Goal: Use online tool/utility: Utilize a website feature to perform a specific function

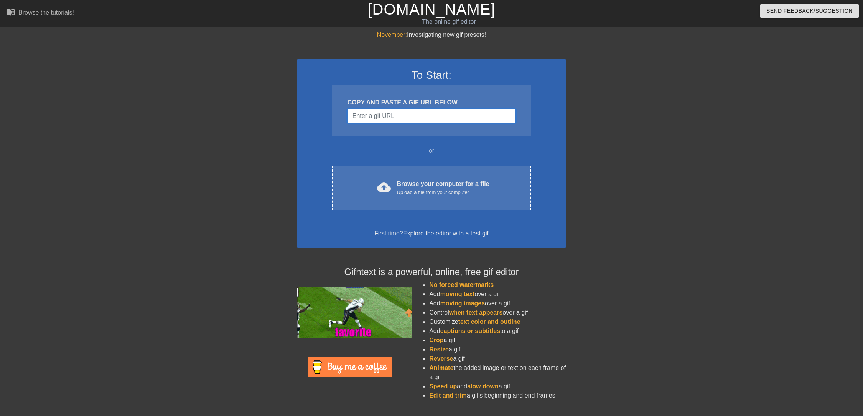
click at [393, 114] on input "Username" at bounding box center [432, 116] width 168 height 15
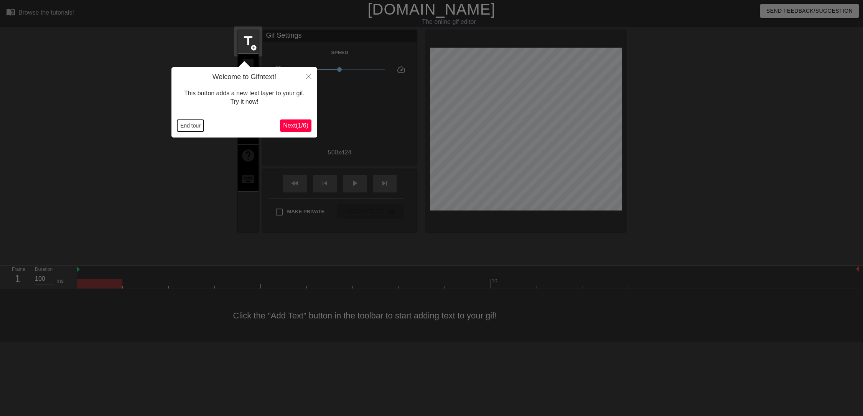
click at [190, 124] on button "End tour" at bounding box center [190, 126] width 26 height 12
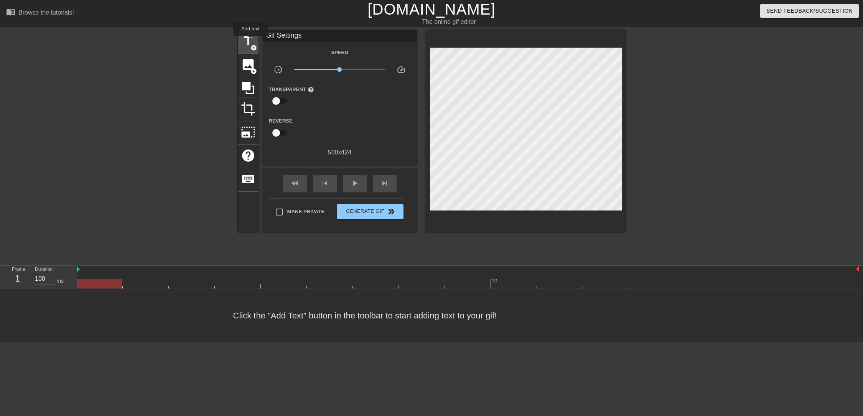
click at [248, 35] on span "title" at bounding box center [248, 41] width 15 height 15
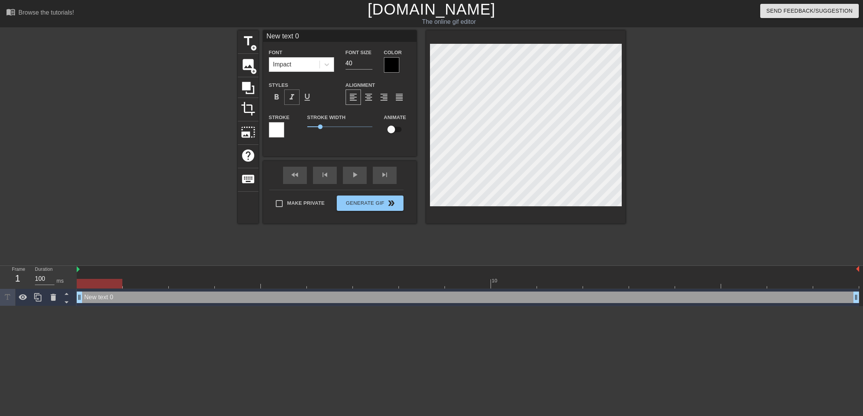
click at [292, 97] on span "format_italic" at bounding box center [291, 96] width 9 height 9
click at [391, 63] on div at bounding box center [391, 64] width 15 height 15
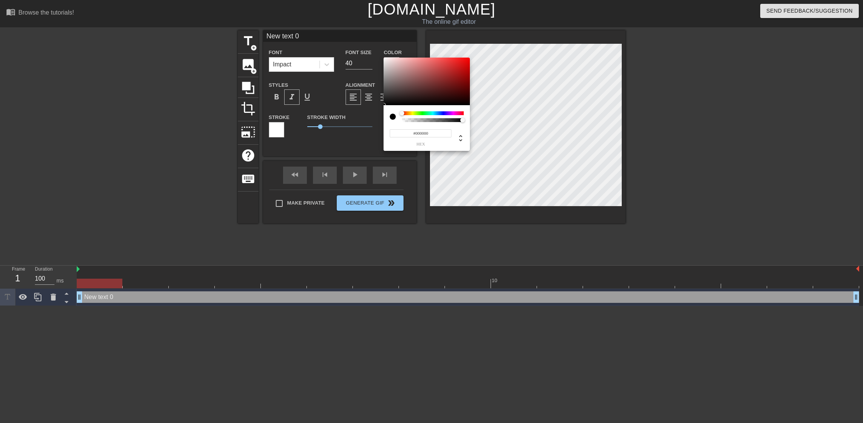
type input "0"
type input "1"
drag, startPoint x: 418, startPoint y: 119, endPoint x: 524, endPoint y: 129, distance: 106.4
click at [524, 129] on div "0 r 0 g 0 b 1 a" at bounding box center [431, 211] width 863 height 423
click at [401, 112] on div at bounding box center [402, 113] width 5 height 5
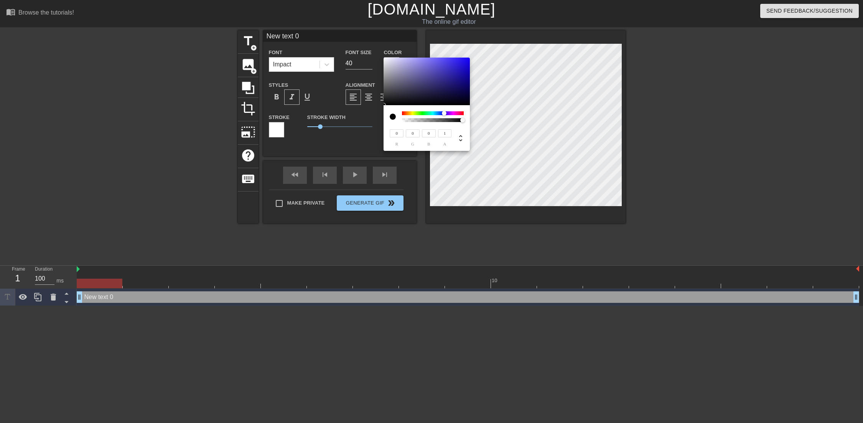
drag, startPoint x: 400, startPoint y: 112, endPoint x: 444, endPoint y: 112, distance: 44.1
click at [444, 112] on div at bounding box center [444, 113] width 5 height 5
drag, startPoint x: 444, startPoint y: 112, endPoint x: 469, endPoint y: 112, distance: 24.2
click at [469, 112] on div "0 r 0 g 0 b 1 a" at bounding box center [427, 128] width 86 height 46
type input "128"
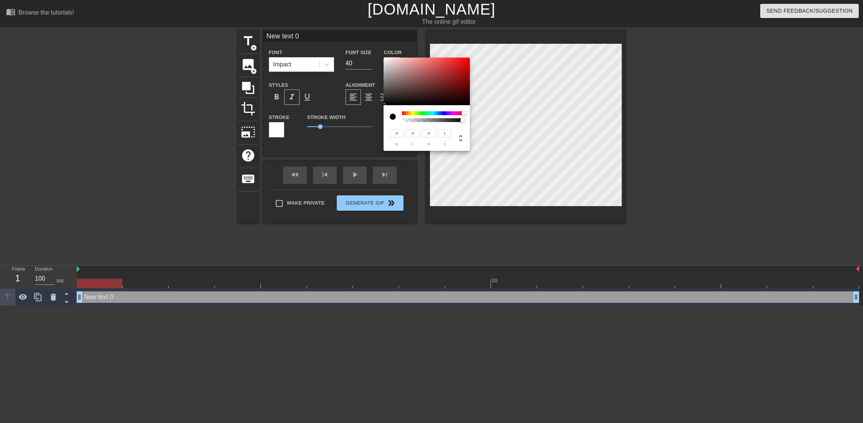
type input "93"
type input "136"
type input "100"
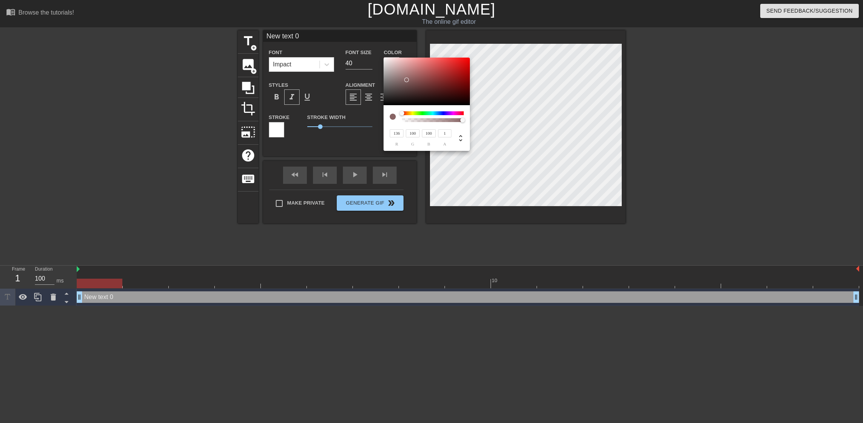
type input "167"
type input "132"
type input "255"
type input "243"
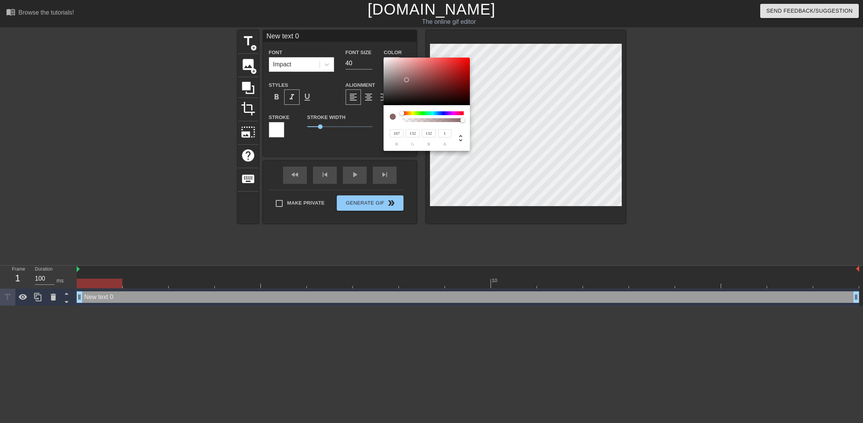
type input "243"
type input "81"
type input "195"
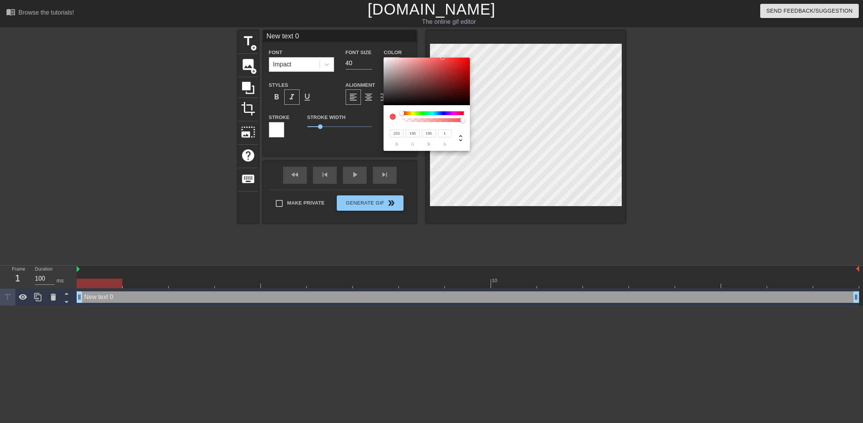
type input "255"
drag, startPoint x: 408, startPoint y: 81, endPoint x: 351, endPoint y: 41, distance: 69.9
click at [351, 41] on div "255 r 255 g 255 b 1 a" at bounding box center [431, 211] width 863 height 423
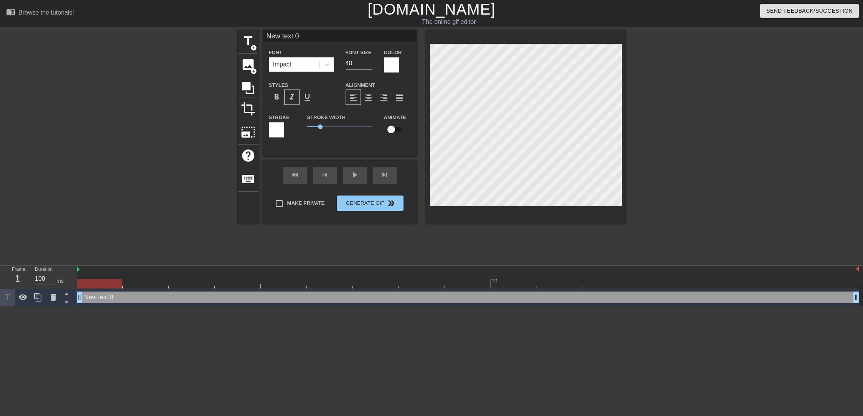
click at [279, 132] on div at bounding box center [276, 129] width 15 height 15
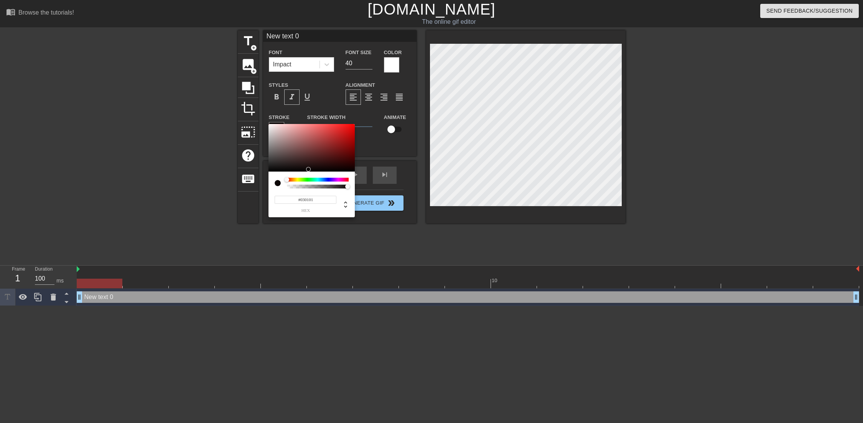
type input "#000000"
drag, startPoint x: 297, startPoint y: 154, endPoint x: 321, endPoint y: 201, distance: 53.5
click at [321, 201] on div "#000000 hex" at bounding box center [312, 170] width 86 height 93
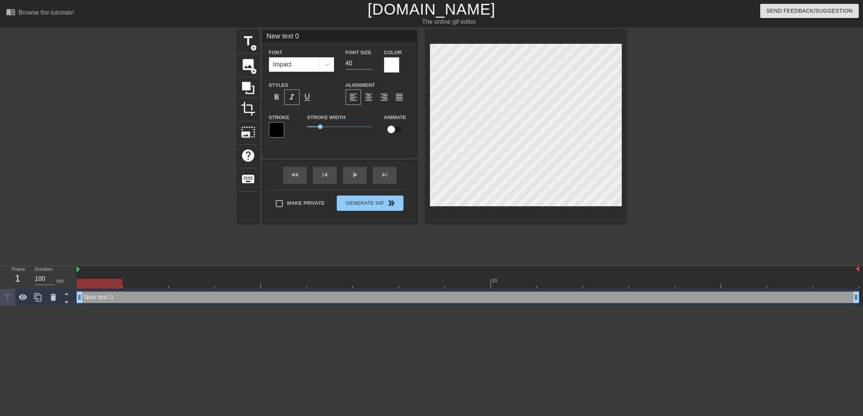
scroll to position [1, 1]
type input "text 0"
type textarea "text 0"
type input "text"
type textarea "text"
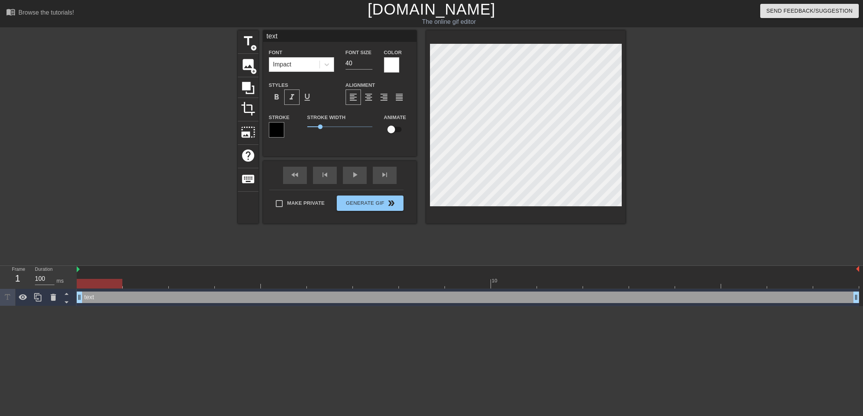
type input "text"
type textarea "text"
type input "tex"
type textarea "tex"
type input "te"
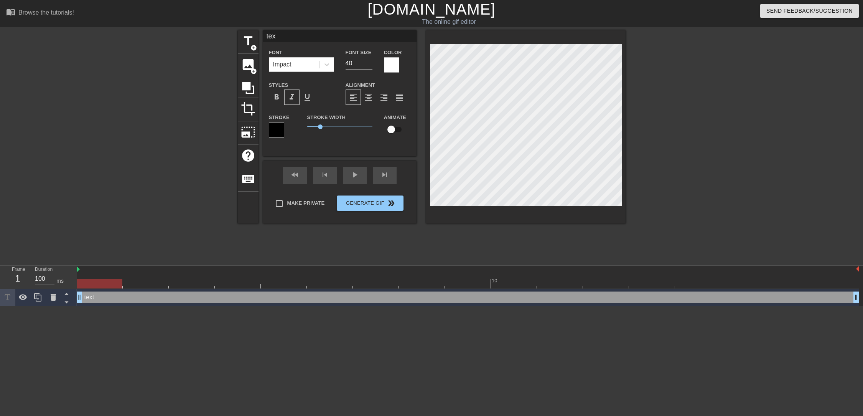
type textarea "te"
type input "t"
type textarea "t"
type input "I wanna really, really, really wanna zigazig ah"
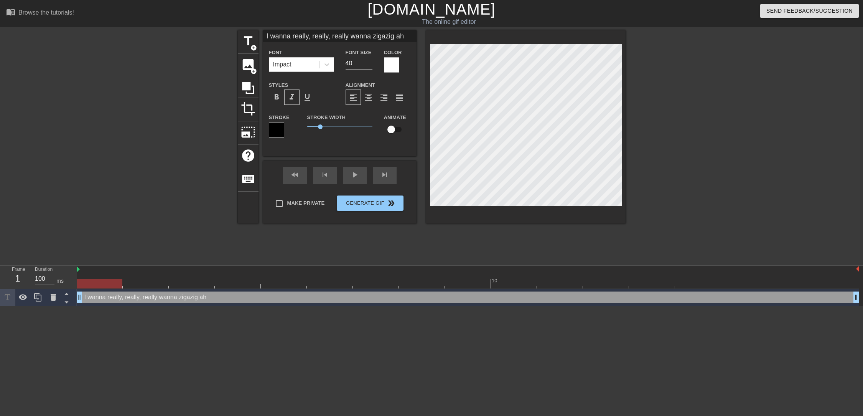
type textarea "I wanna really, really, really wanna zigazig ah"
type input "I wanna really, really, really wanna zigazig ah"
type textarea "I wanna really, really, really wanna zigazig ah"
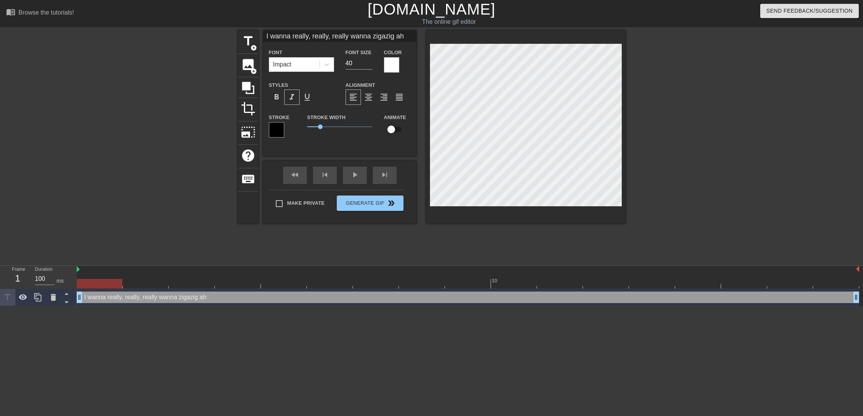
type input "I wanna really, really,really wanna zigazig ah"
type textarea "I wanna really, really,really wanna zigazig ah"
type input "I wanna really, really,really wanna zigazig ah"
type textarea "I wanna really, really, really wanna zigazig ah"
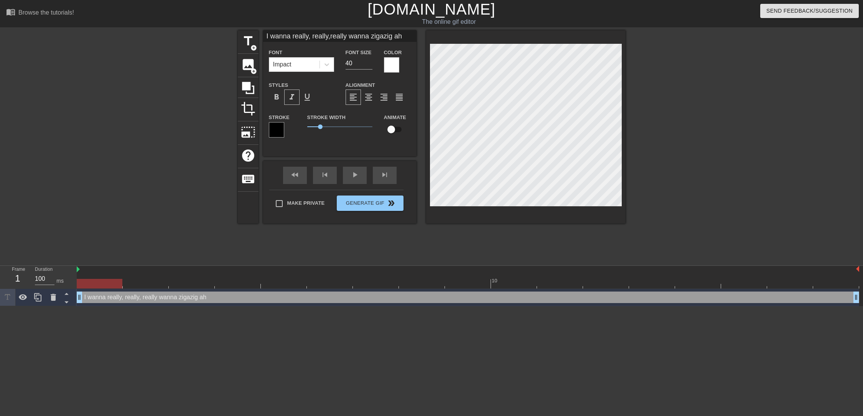
type input "I wanna really, really,really wanna Q"
type textarea "I wanna really, really, really wanna Q"
type input "I wanna really, really,really wanna [GEOGRAPHIC_DATA]"
type textarea "I wanna really, really, really wanna [GEOGRAPHIC_DATA]"
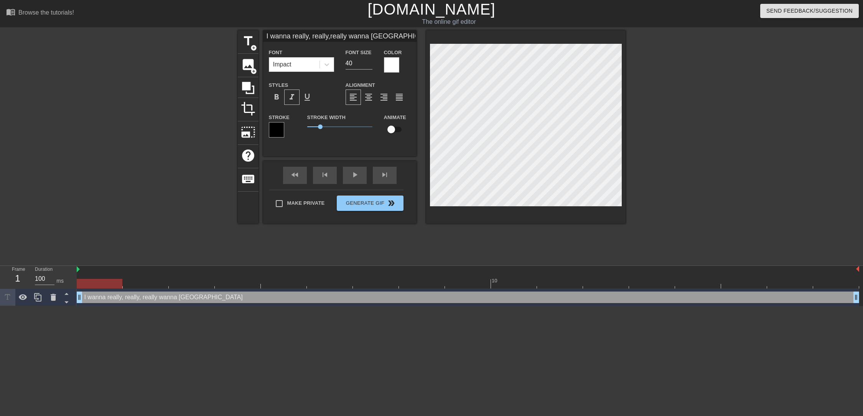
type input "I wanna really, really,really wanna [GEOGRAPHIC_DATA]"
type textarea "I wanna really, really, really wanna [GEOGRAPHIC_DATA]"
type input "I wanna really, really,really wanna QC a"
type textarea "I wanna really, really, really wanna QC a"
type input "I wanna really, really,really wanna QC ap"
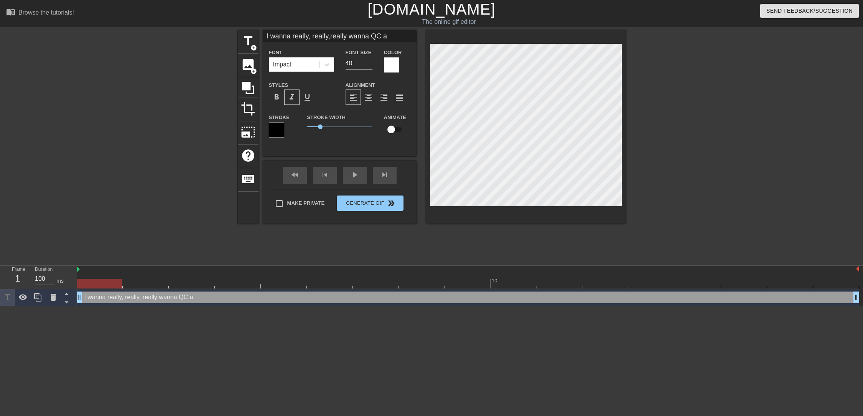
type textarea "I wanna really, really, really wanna QC ap"
type input "I wanna really, really,really wanna QC app"
type textarea "I wanna really, really, really wanna QC app"
type input "I wanna really, really,really wanna QC appr"
type textarea "I wanna really, really, really wanna QC appr"
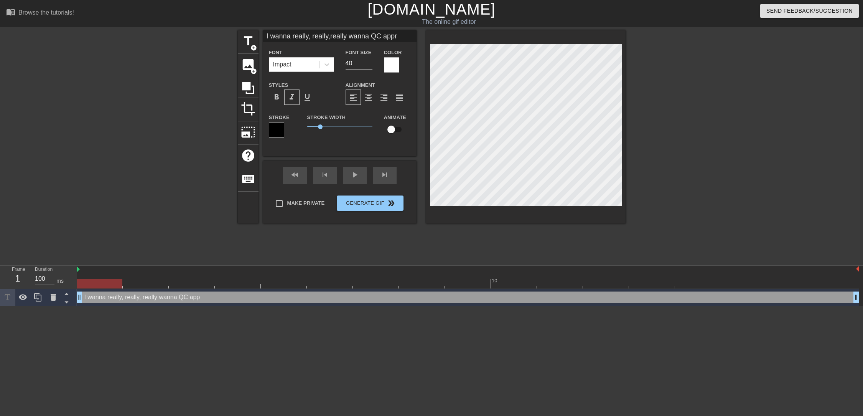
type input "I wanna really, really,really wanna QC appro"
type textarea "I wanna really, really, really wanna QC appro"
type input "I wanna really, really,really wanna QC approv"
type textarea "I wanna really, really, really wanna QC approv"
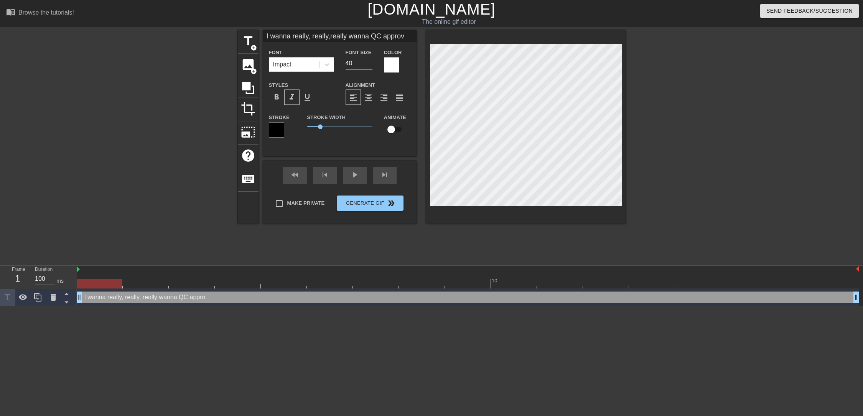
type input "I wanna really, really,really wanna QC approva"
type textarea "I wanna really, really, really wanna QC approva"
type input "I wanna really, really,really wanna QC approval"
type textarea "I wanna really, really, really wanna QC approval"
type input "I wanna really, really,really wanna QC approvals"
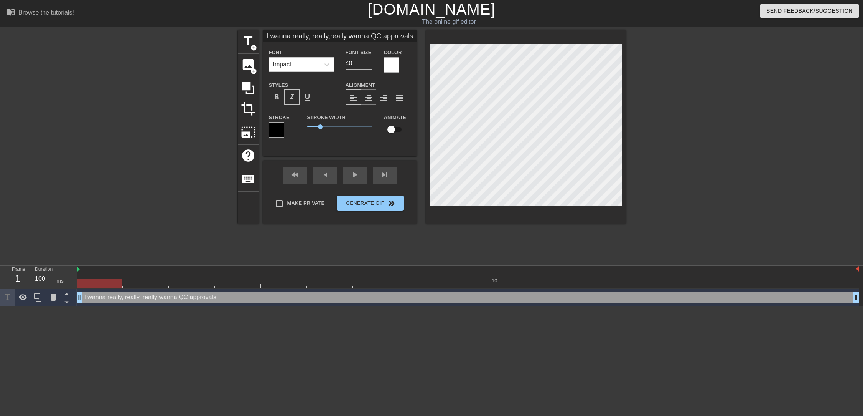
type textarea "I wanna really, really, really wanna QC approvals"
click at [368, 95] on span "format_align_center" at bounding box center [368, 96] width 9 height 9
drag, startPoint x: 319, startPoint y: 127, endPoint x: 327, endPoint y: 126, distance: 8.1
click at [327, 126] on span "1.55" at bounding box center [339, 126] width 65 height 9
type input "I wanna really, really,really wanna QC approvals"
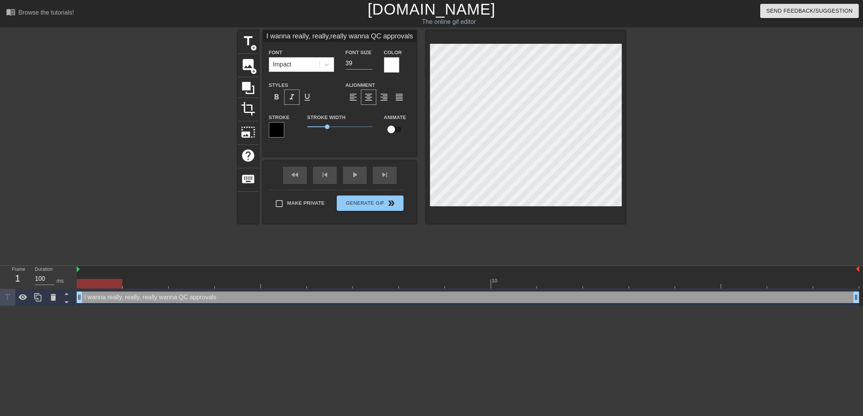
type input "39"
click at [369, 64] on input "39" at bounding box center [359, 63] width 27 height 12
type input "I wanna really, really,really wanna QC approvals"
type input "38"
click at [369, 64] on input "38" at bounding box center [359, 63] width 27 height 12
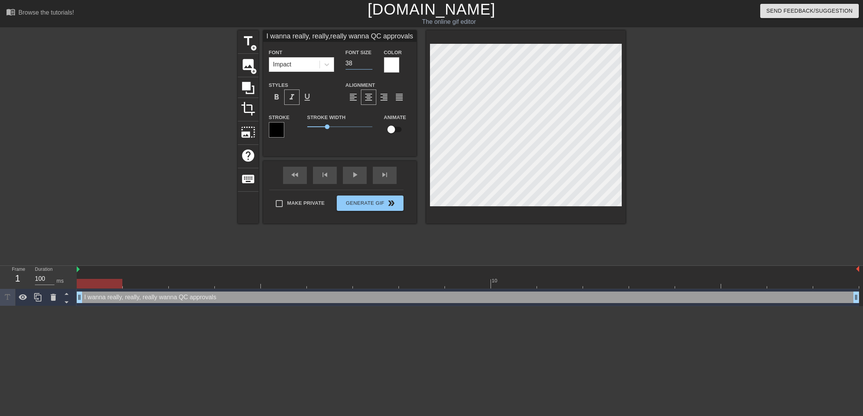
type input "I wanna really, really,really wanna QC approvals"
type input "37"
click at [369, 64] on input "37" at bounding box center [359, 63] width 27 height 12
type input "I wanna really, really,really wanna QC approvals"
type input "36"
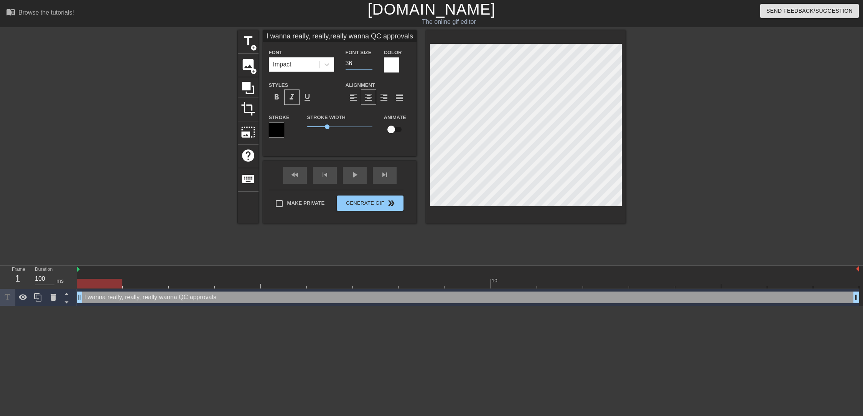
click at [369, 64] on input "36" at bounding box center [359, 63] width 27 height 12
drag, startPoint x: 326, startPoint y: 127, endPoint x: 322, endPoint y: 125, distance: 4.1
click at [322, 125] on span "1.15" at bounding box center [339, 126] width 65 height 9
type input "I really, really,really wanna QC approvals"
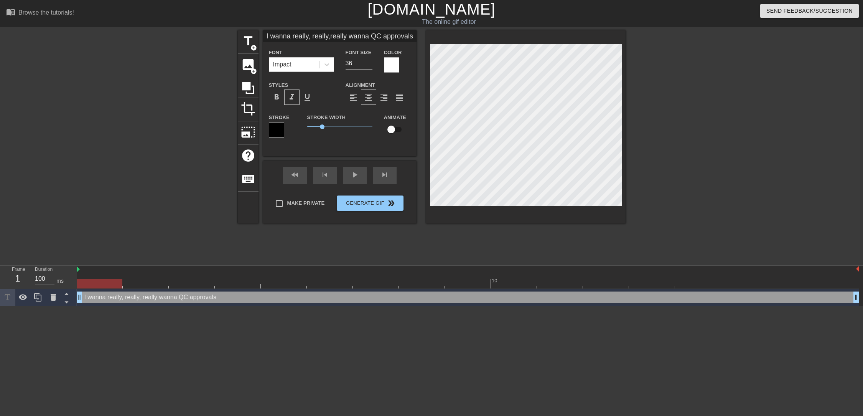
type textarea "I really, really, really wanna QC approvals"
type input "I really, really,really wanna QC approvals"
type textarea "I really, really, really wanna QC approvals"
type input "I really, really, really wanna QC approvals"
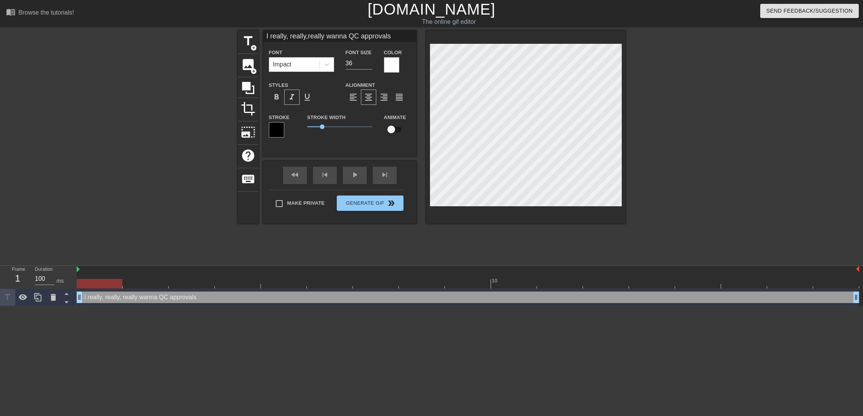
type textarea "I really, really, really wanna QC approvals"
type input "I really, really, rreally wanna QC approvals"
type textarea "I really, really, r really wanna QC approvals"
type input "I really, really, rereally wanna QC approvals"
type textarea "I really, really, re really wanna QC approvals"
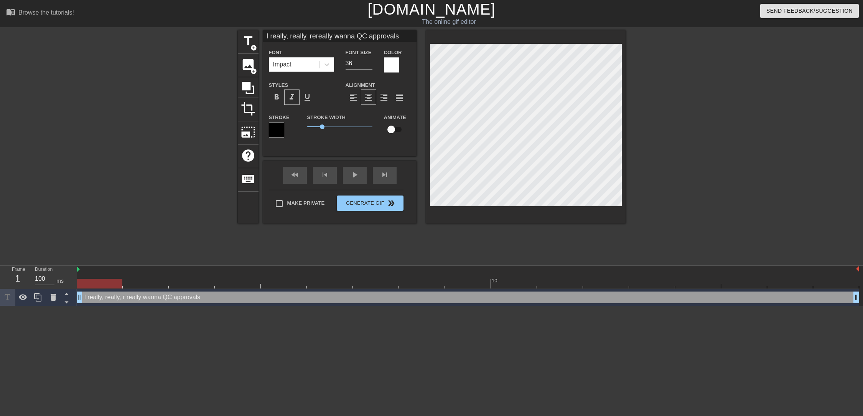
type input "I really, really, reareally wanna QC approvals"
type textarea "I really, really, [PERSON_NAME] really wanna QC approvals"
type input "I really, really, realreally wanna QC approvals"
type textarea "I really, really, real really wanna QC approvals"
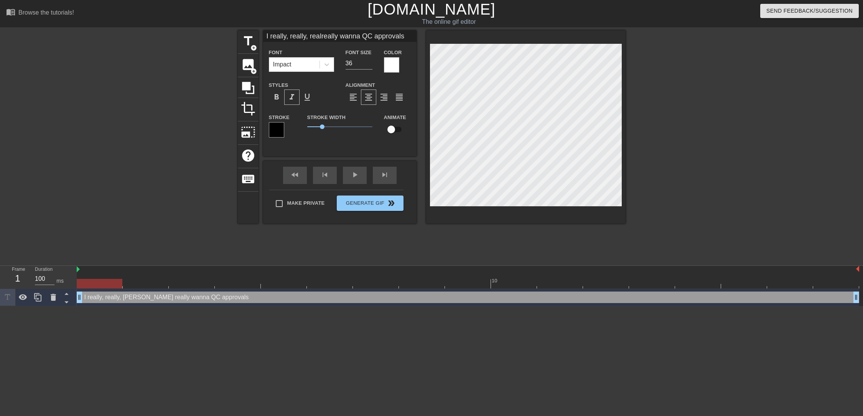
type input "I really, really, reallreally wanna QC approvals"
type textarea "I really, really, really really wanna QC approvals"
type input "I really, really, reallyreally wanna QC approvals"
type textarea "I really, really, really really wanna QC approvals"
type input "I really, really, really wanna QC approvals"
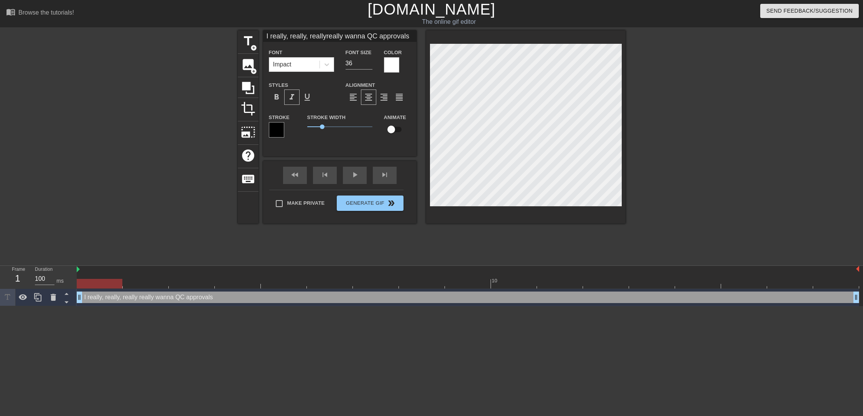
type textarea "I really, really, really wanna QC approvals"
type input "I really, really, reallywanna QC approvals"
type textarea "I really, really, reallywanna QC approvals"
type input "I really, really, reallywanna QC approvals"
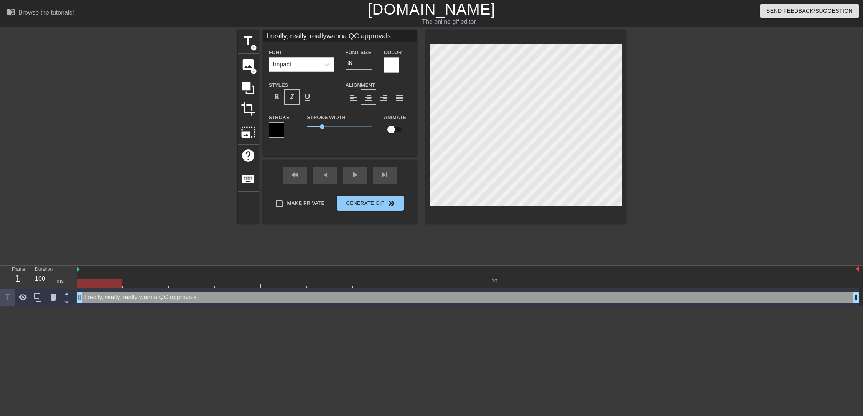
scroll to position [1, 1]
type textarea "I really, really, really wanna QC approvals"
type input "I really, really, reallywann QC approvals"
type textarea "I really, really, really [PERSON_NAME] QC approvals"
type input "I really, really, reallywannt QC approvals"
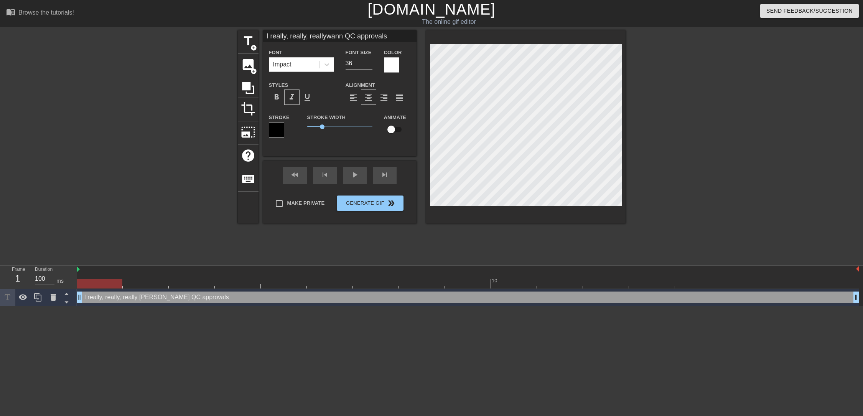
type textarea "I really, really, really wannt QC approvals"
type input "I really, really, reallywant QC approvals"
type textarea "I really, really, really want QC approvals"
type input "I really, really, reallywant QC approvals"
type input "37"
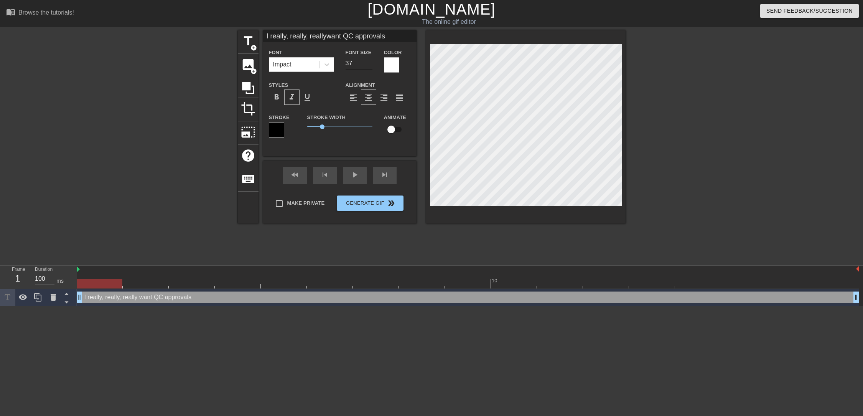
click at [369, 60] on input "37" at bounding box center [359, 63] width 27 height 12
type input "I really, really, reallywant QC approvals"
type input "38"
click at [369, 60] on input "38" at bounding box center [359, 63] width 27 height 12
type input "I really, really, reallywant QC approvals"
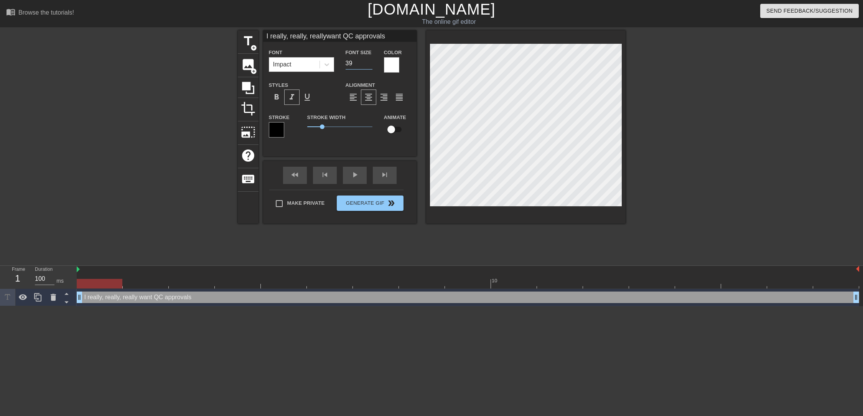
type input "39"
click at [369, 60] on input "39" at bounding box center [359, 63] width 27 height 12
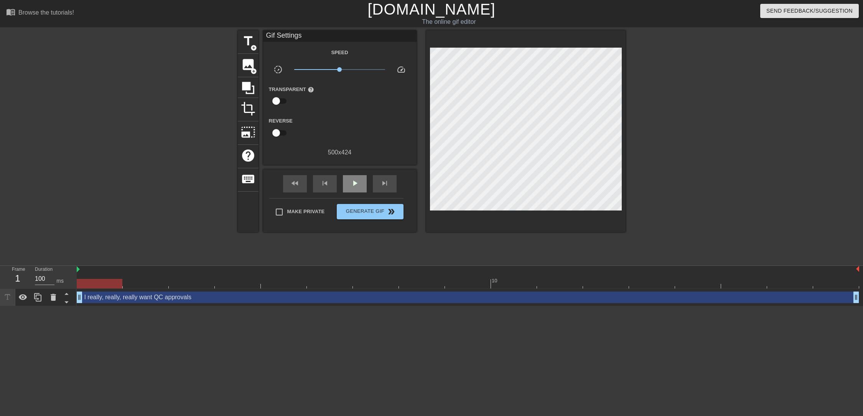
click at [353, 175] on div "fast_rewind skip_previous play_arrow skip_next" at bounding box center [339, 183] width 125 height 29
click at [353, 186] on span "play_arrow" at bounding box center [354, 182] width 9 height 9
click at [353, 186] on span "pause" at bounding box center [354, 182] width 9 height 9
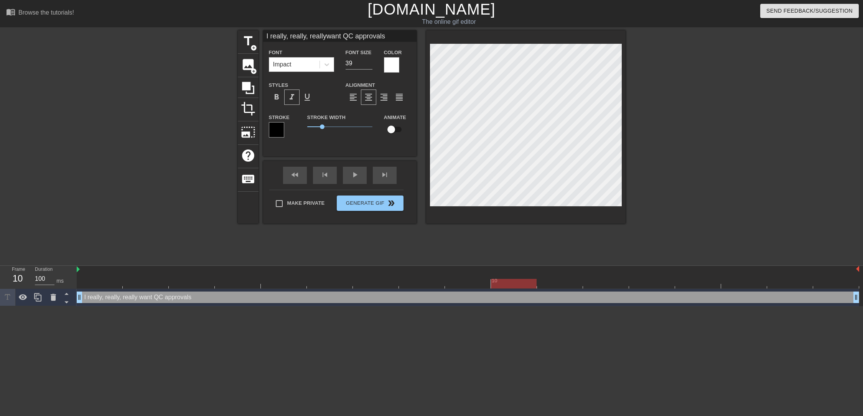
scroll to position [1, 1]
type textarea "I really, really, reallywant QC approvals"
type input "I really, really, really want QC approvals"
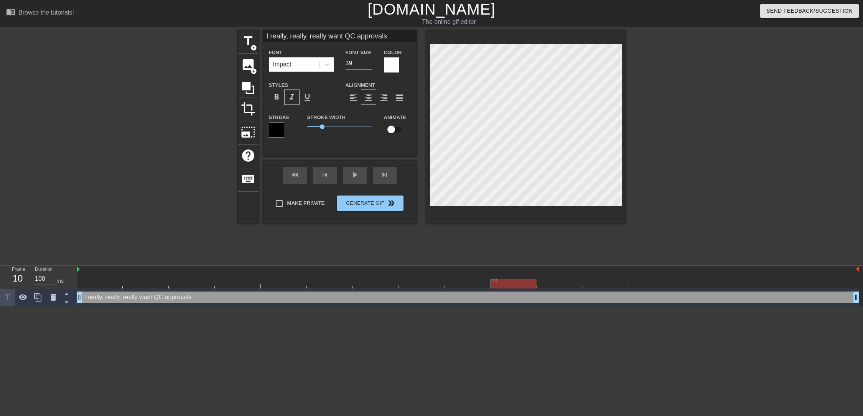
type textarea "I really, really, really want QC approvals"
type input "I really, really, really wantQC approvals"
type textarea "I really, really, really wantQC approvals"
type input "I really, really, really wantQC approvals"
type textarea "I really, really, really want QC approvals"
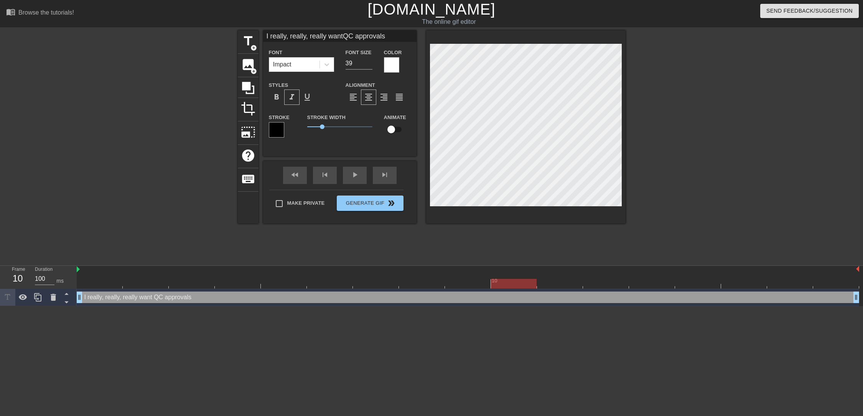
scroll to position [1, 1]
click at [324, 58] on div "Impact" at bounding box center [301, 64] width 65 height 15
click at [325, 62] on icon at bounding box center [327, 65] width 8 height 8
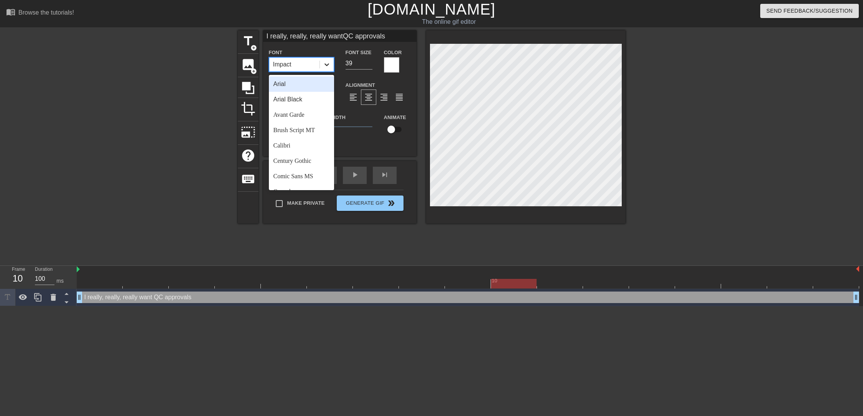
click at [325, 62] on icon at bounding box center [327, 65] width 8 height 8
click at [302, 83] on div "Arial" at bounding box center [301, 83] width 65 height 15
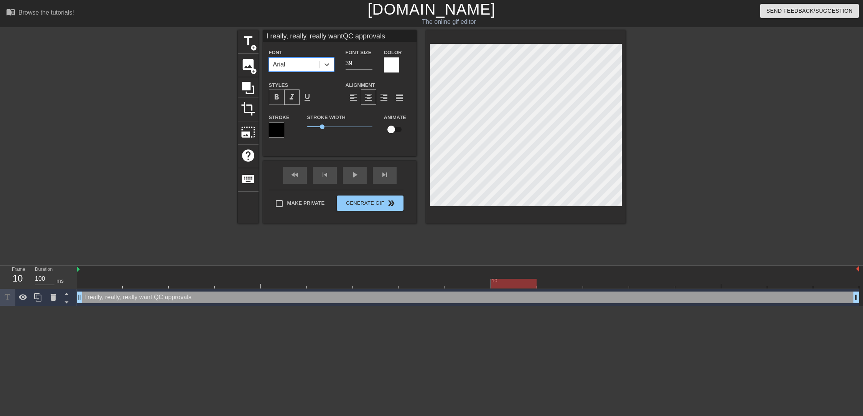
click at [281, 95] on span "format_bold" at bounding box center [276, 96] width 9 height 9
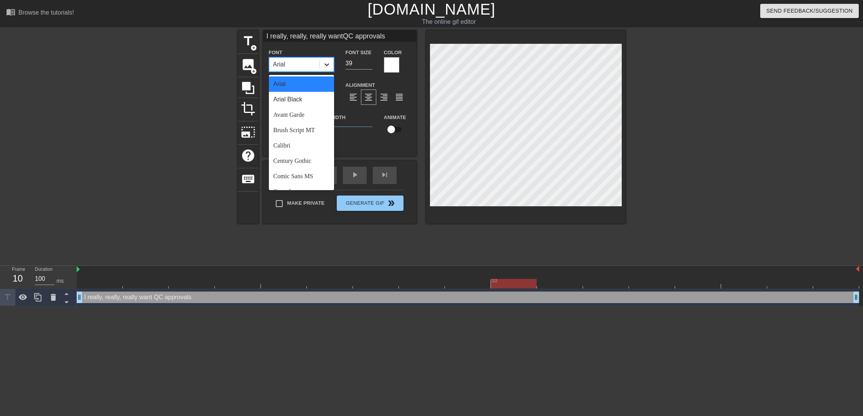
click at [327, 63] on icon at bounding box center [327, 65] width 8 height 8
click at [299, 124] on div "Calibri" at bounding box center [301, 127] width 65 height 15
click at [329, 64] on icon at bounding box center [327, 65] width 8 height 8
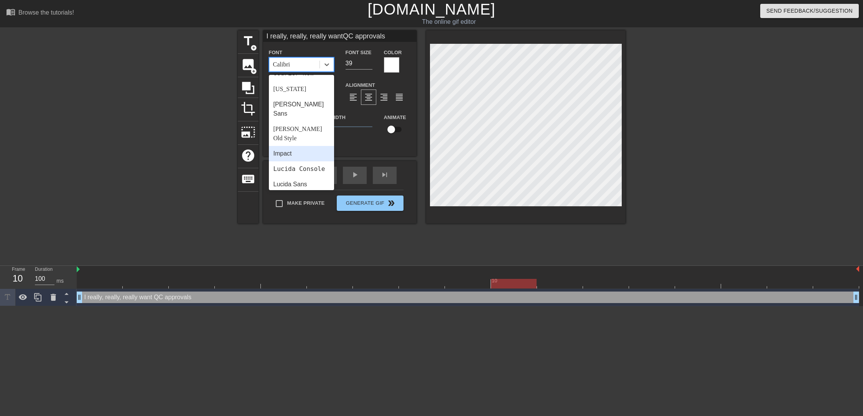
click at [302, 146] on div "Impact" at bounding box center [301, 153] width 65 height 15
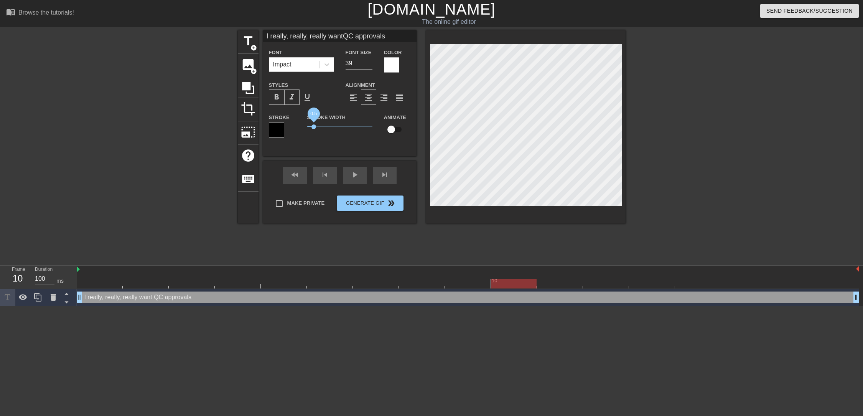
type input "I really, really, really wantQC approvals"
drag, startPoint x: 321, startPoint y: 128, endPoint x: 313, endPoint y: 128, distance: 8.1
click at [313, 128] on span "0.45" at bounding box center [313, 126] width 5 height 5
click at [367, 201] on div "Make Private Generate Gif double_arrow" at bounding box center [336, 205] width 134 height 30
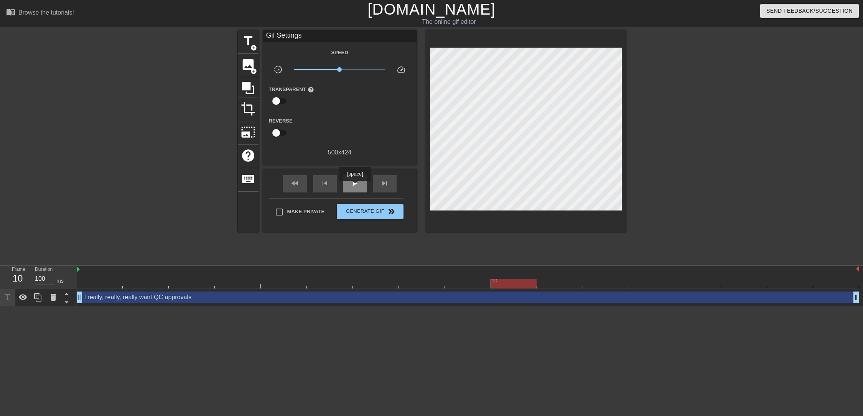
click at [355, 185] on span "play_arrow" at bounding box center [354, 182] width 9 height 9
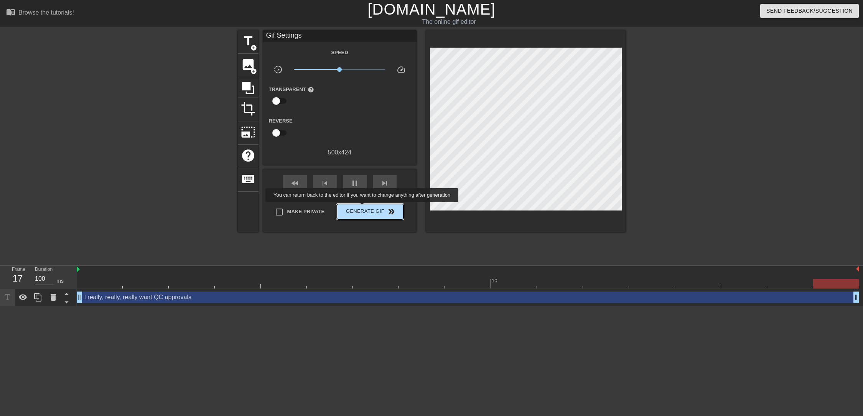
click at [363, 207] on span "Generate Gif double_arrow" at bounding box center [370, 211] width 60 height 9
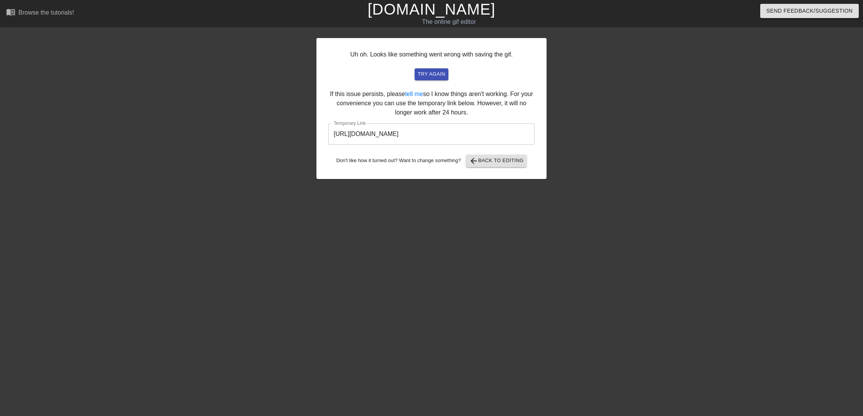
click at [415, 137] on input "[URL][DOMAIN_NAME]" at bounding box center [431, 133] width 206 height 21
click at [417, 132] on input "[URL][DOMAIN_NAME]" at bounding box center [431, 133] width 206 height 21
